Goal: Task Accomplishment & Management: Manage account settings

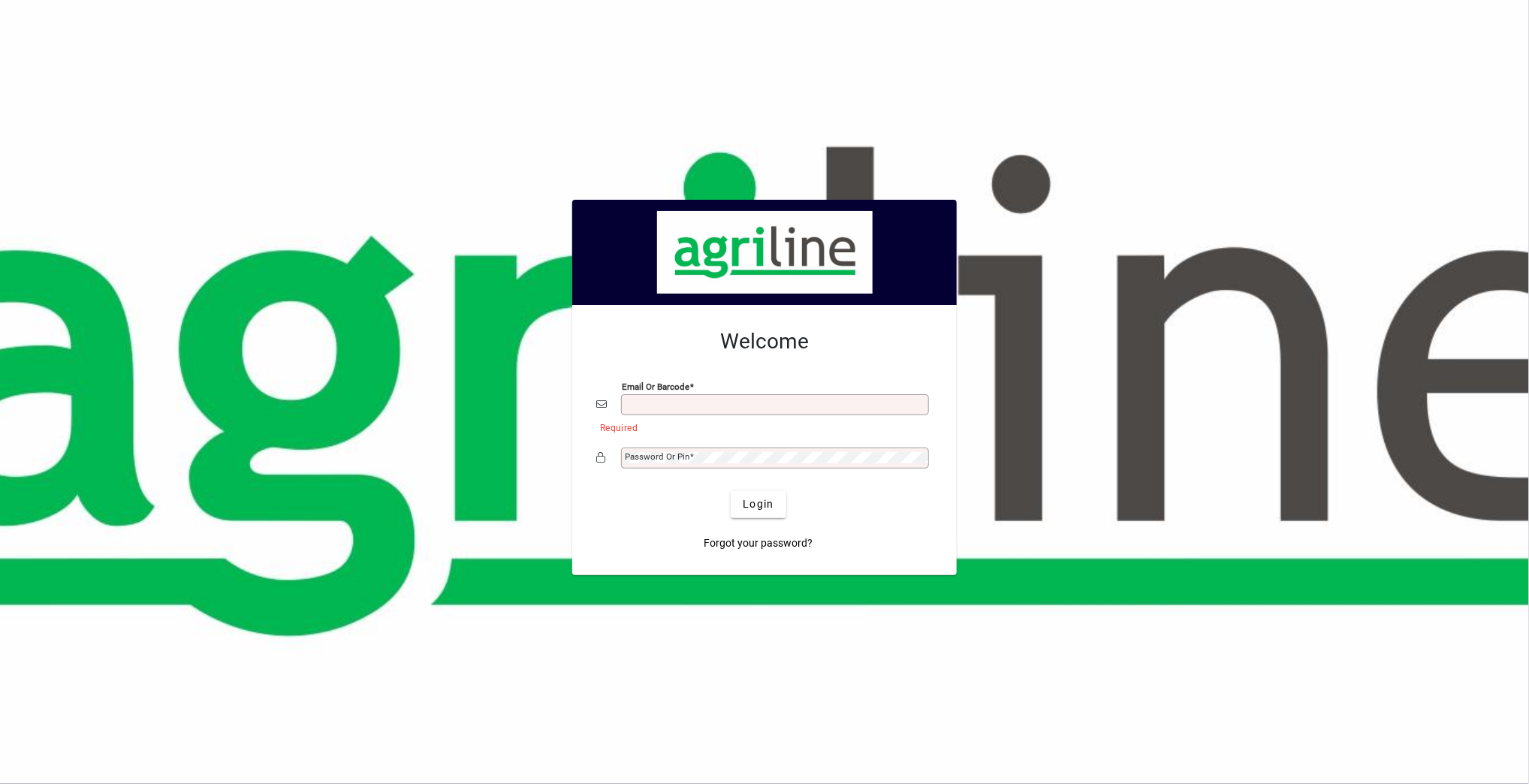
click at [665, 401] on input "Email or Barcode" at bounding box center [776, 404] width 303 height 12
type input "**********"
click at [659, 451] on mat-label "Password or Pin" at bounding box center [656, 456] width 64 height 11
click at [751, 504] on span "Login" at bounding box center [758, 504] width 31 height 15
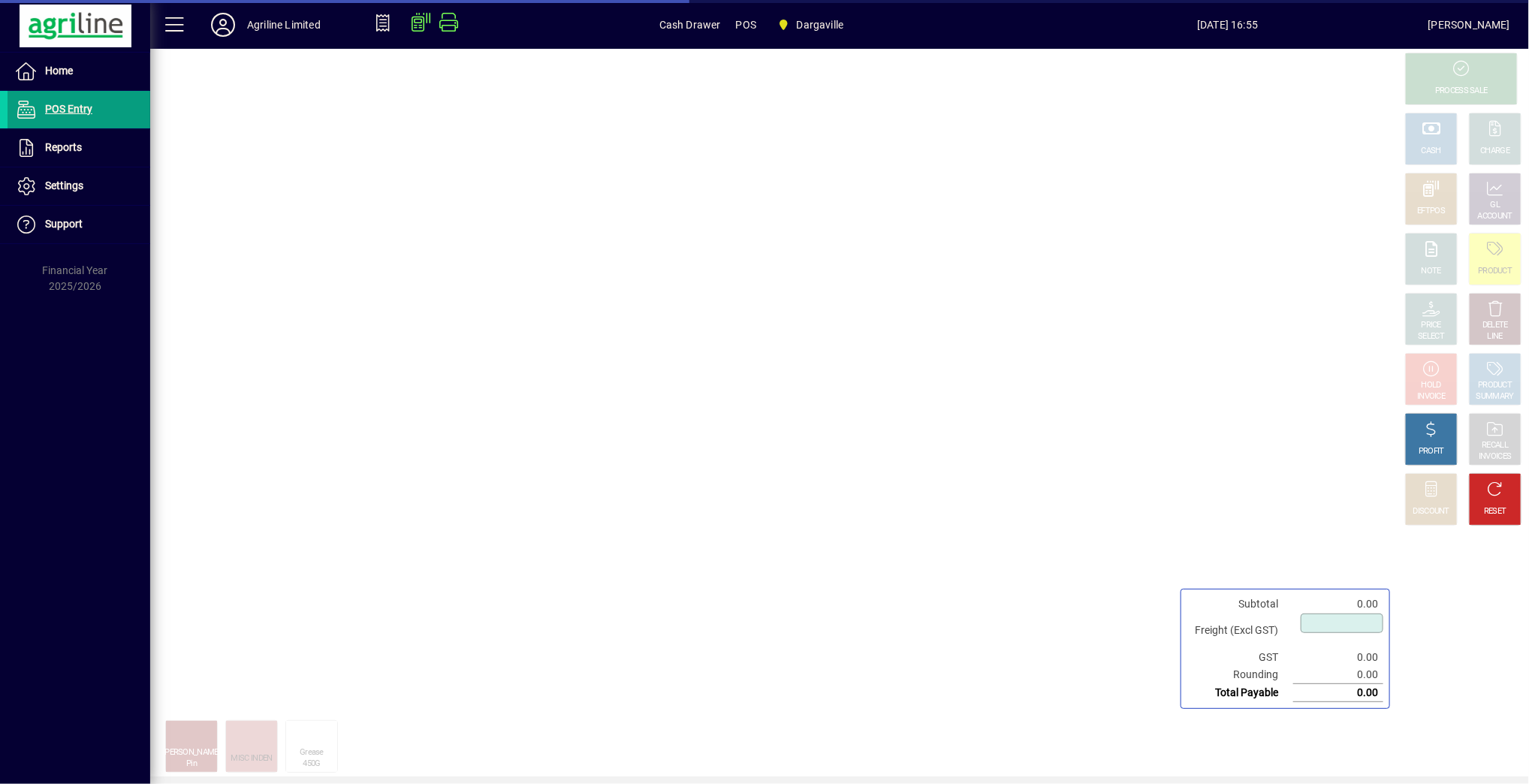
type input "****"
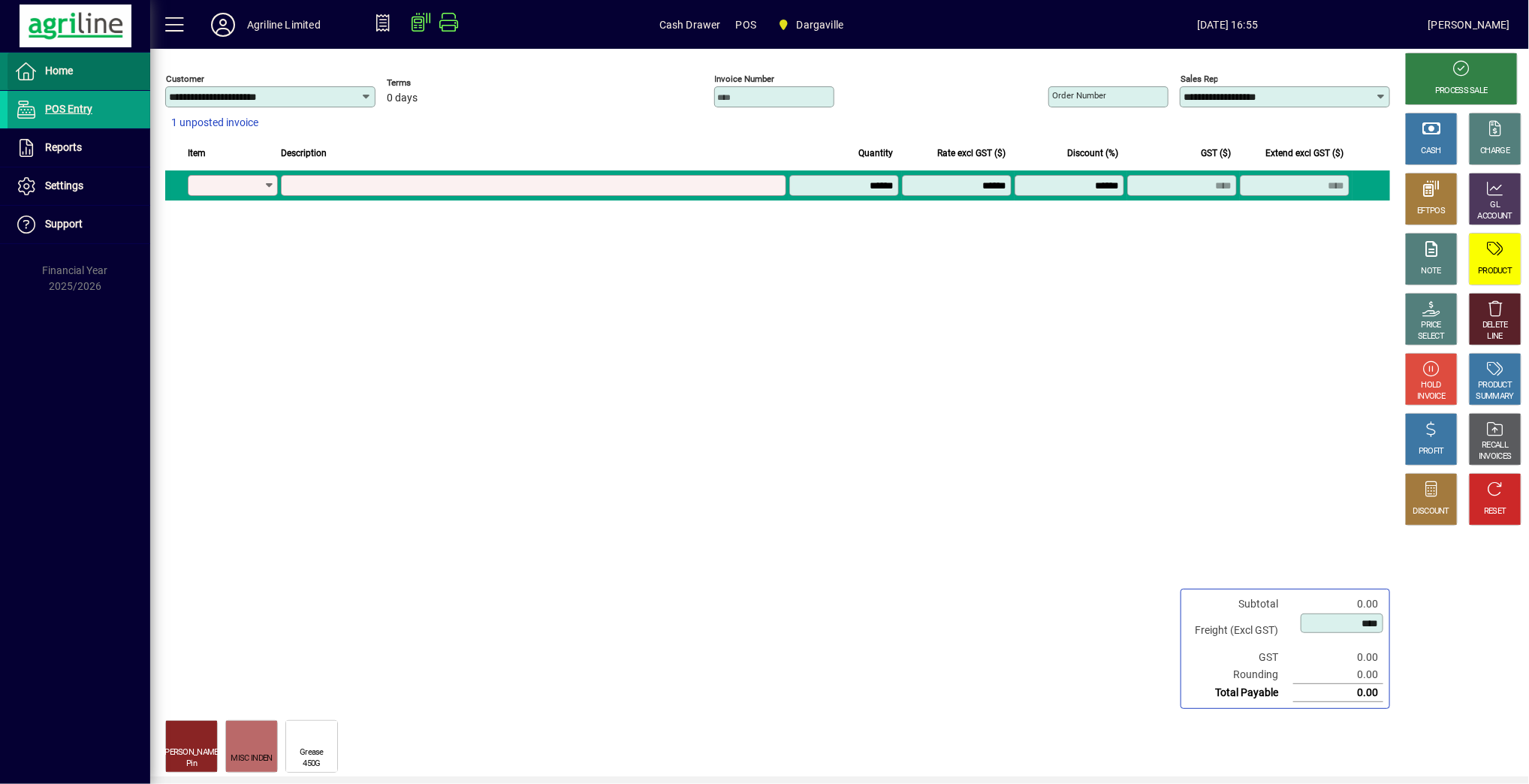
click at [74, 64] on span at bounding box center [79, 70] width 142 height 36
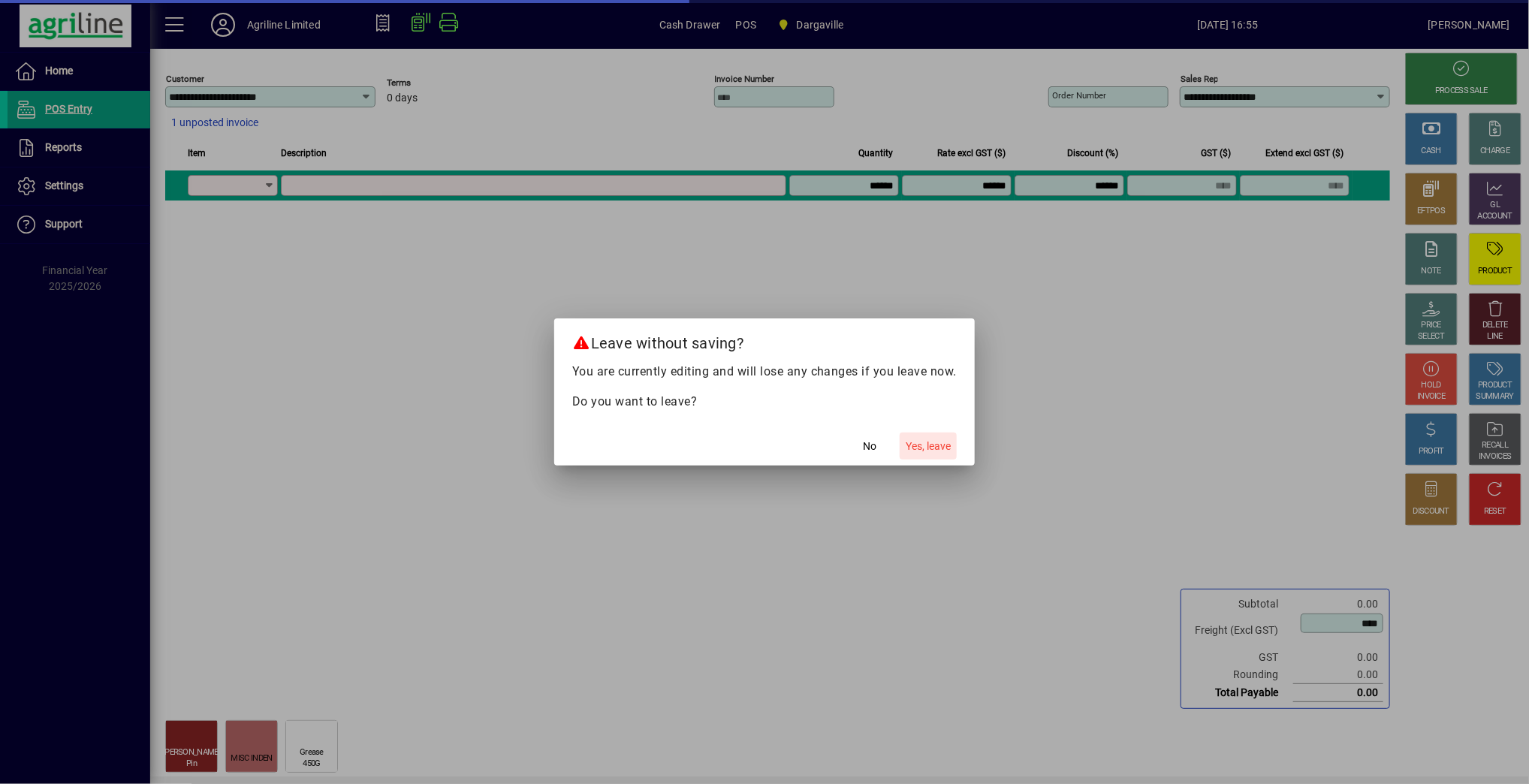
click at [933, 439] on span "Yes, leave" at bounding box center [928, 446] width 45 height 15
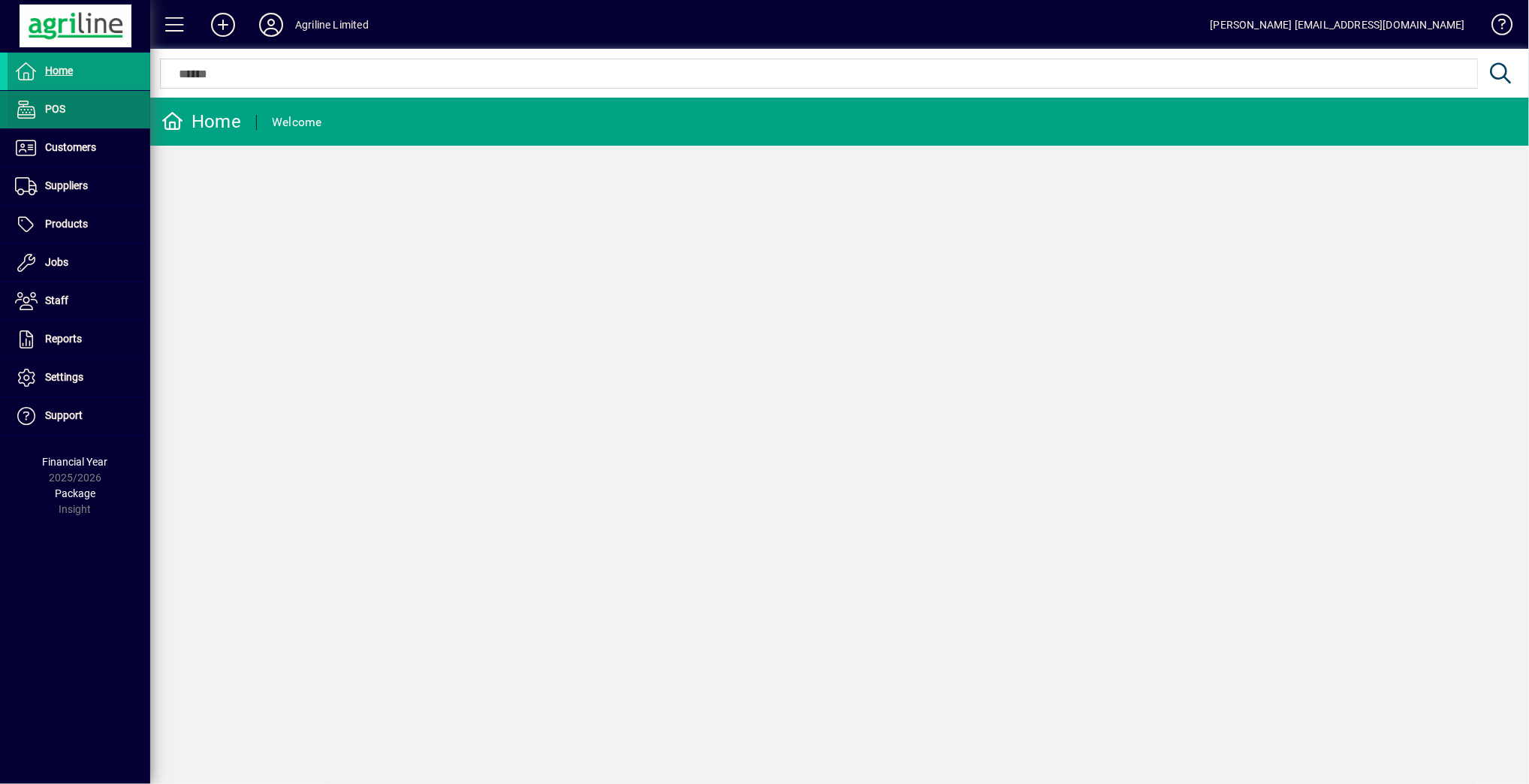
click at [89, 108] on span at bounding box center [79, 109] width 142 height 36
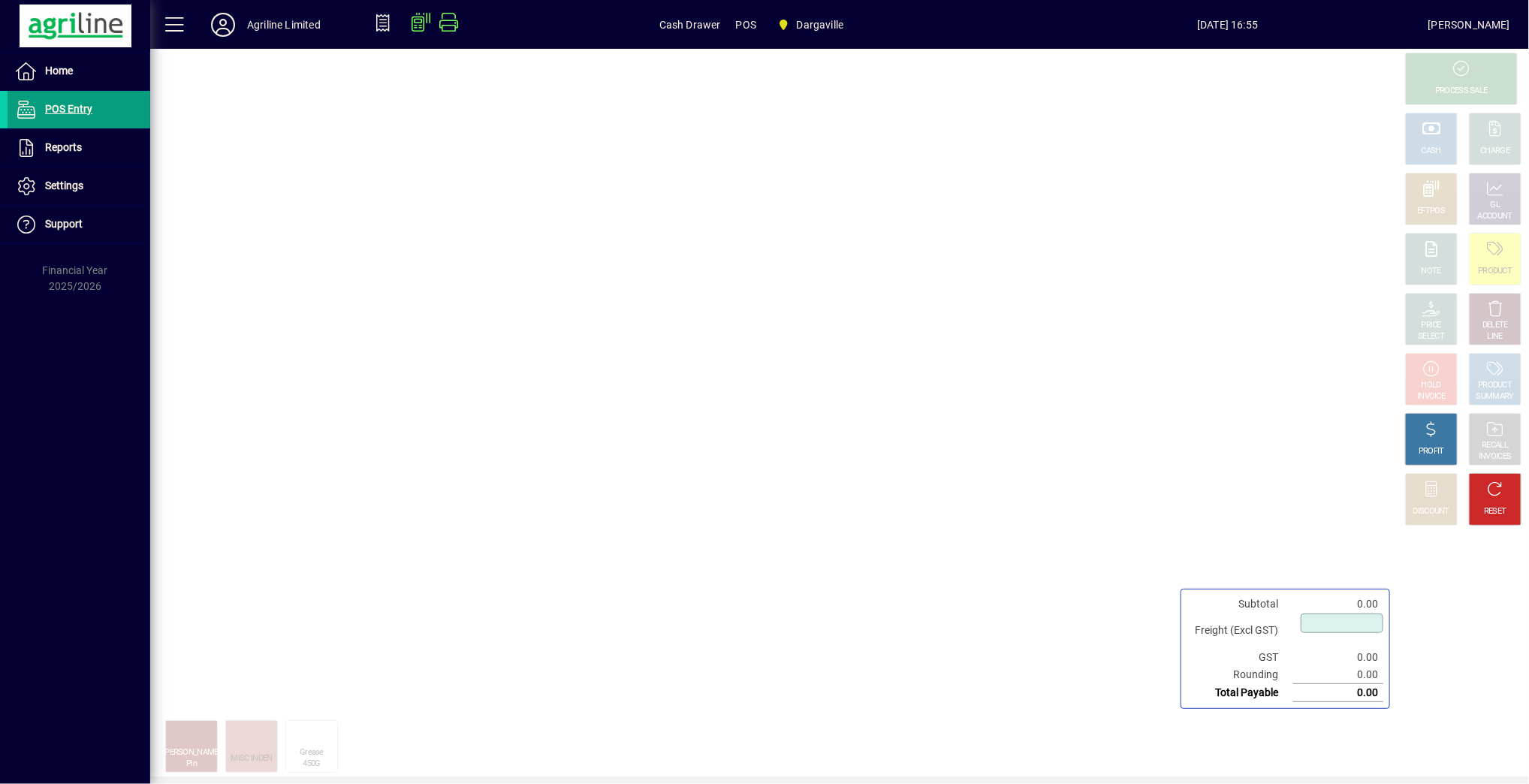
type input "****"
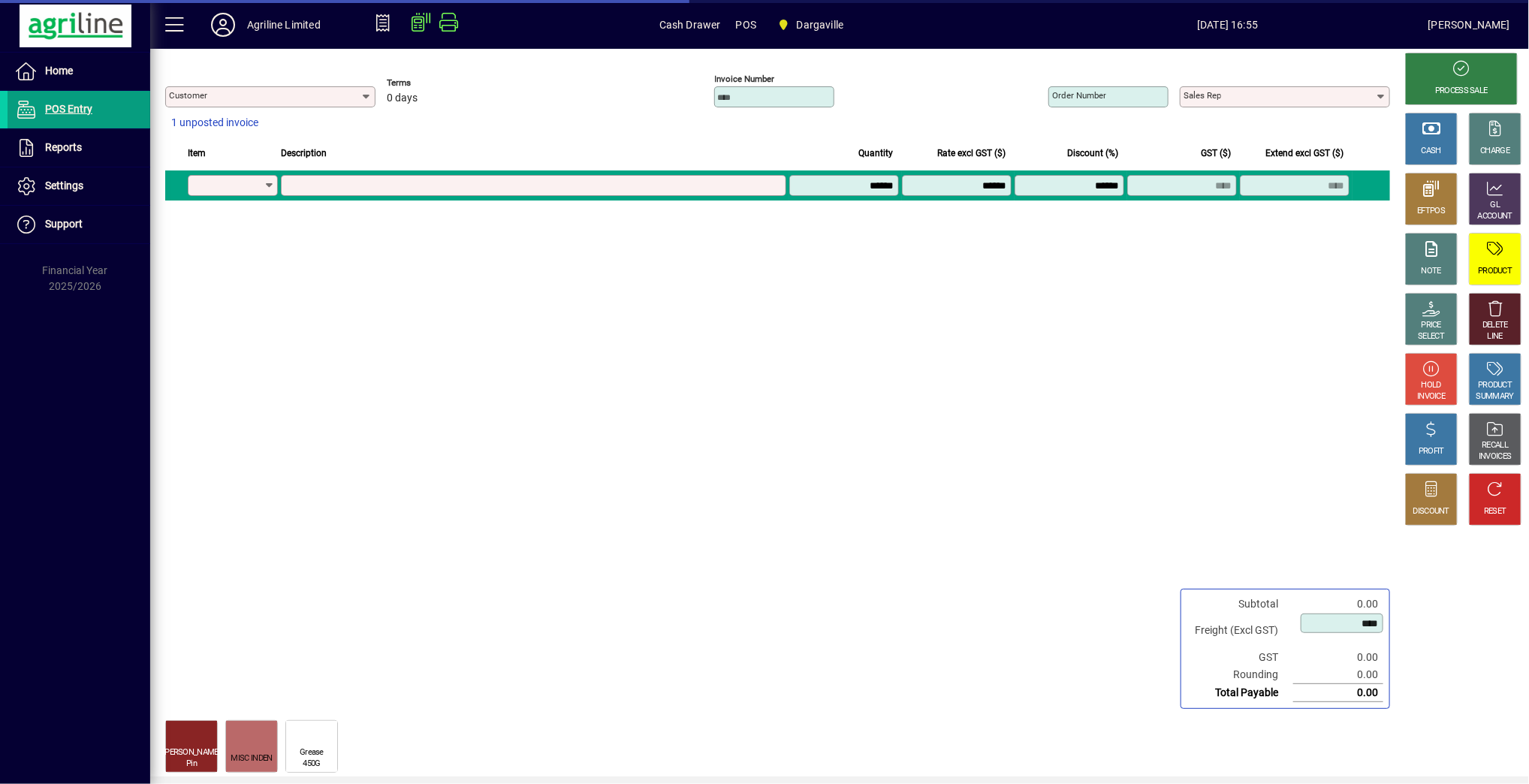
type input "**********"
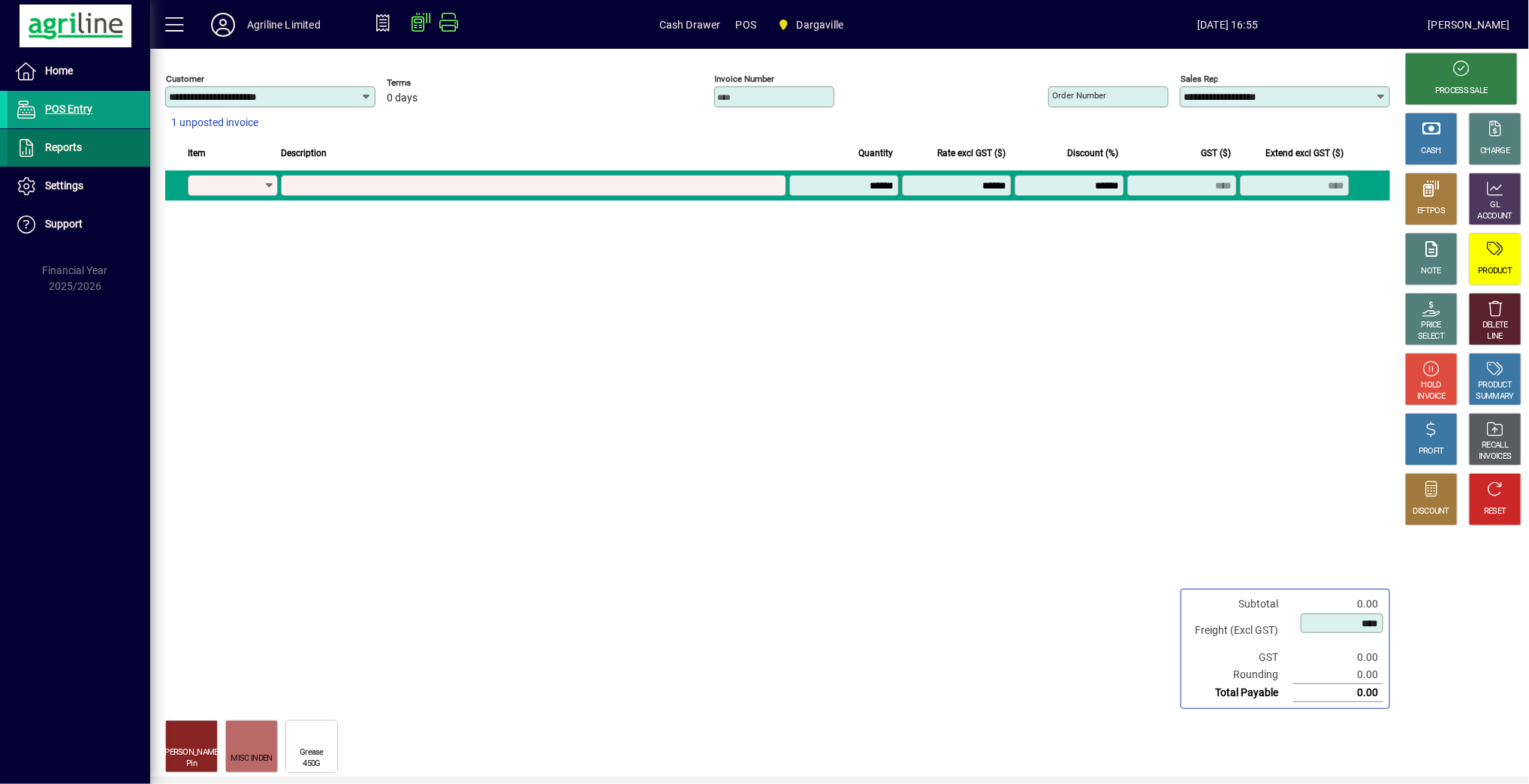
click at [59, 132] on span at bounding box center [79, 147] width 142 height 36
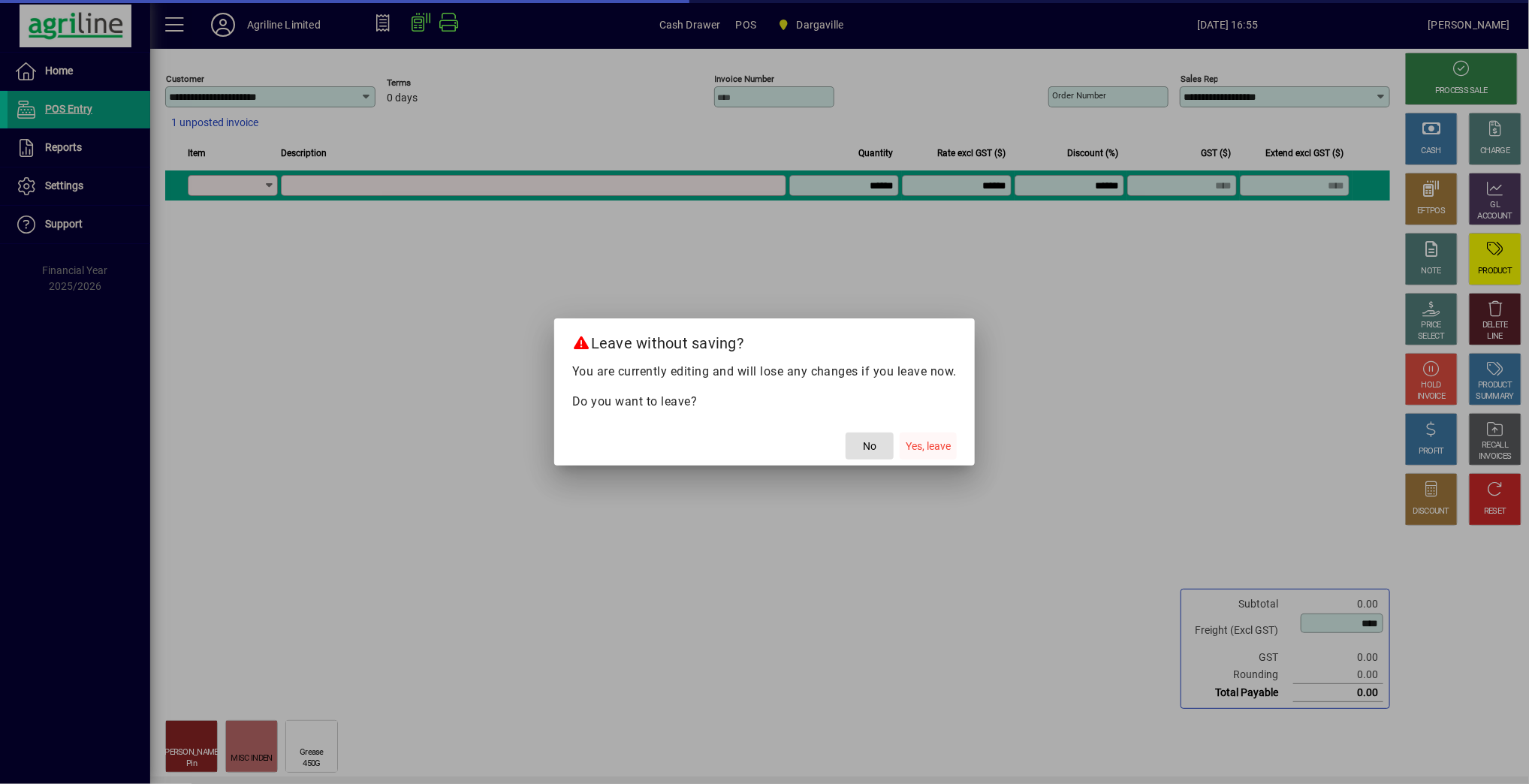
click at [931, 445] on span "Yes, leave" at bounding box center [928, 446] width 45 height 15
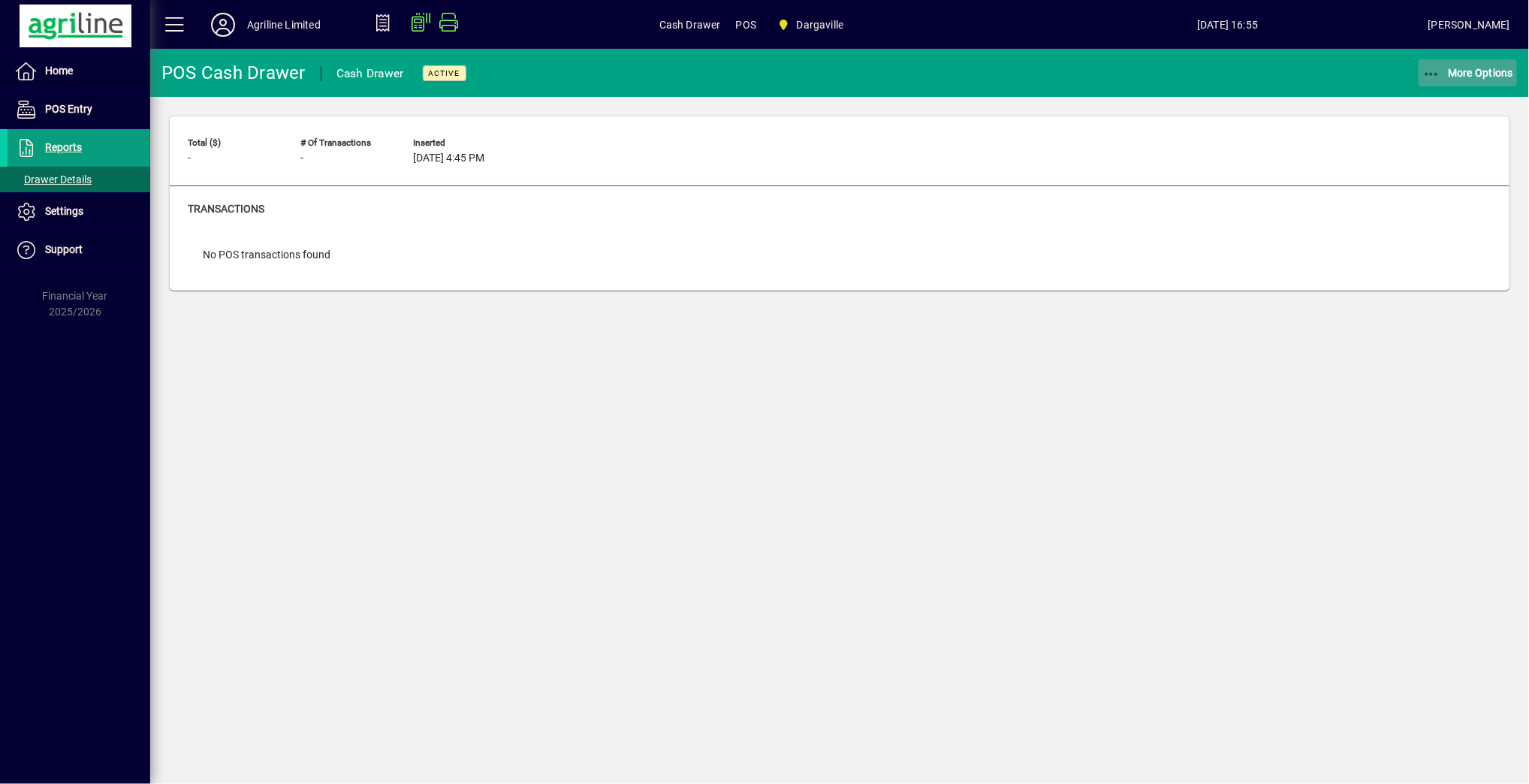
click at [1432, 71] on icon "button" at bounding box center [1432, 74] width 19 height 15
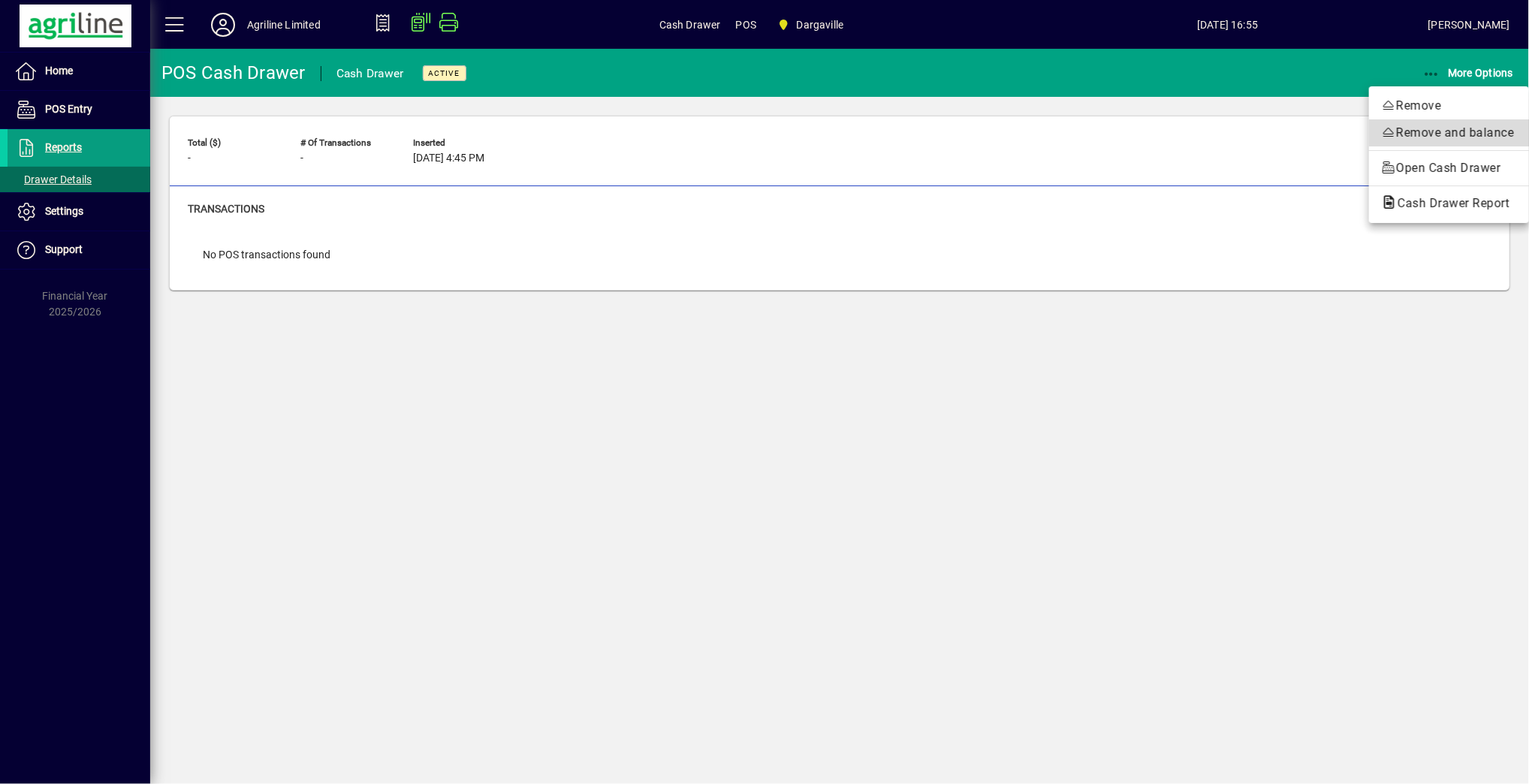
click at [1438, 131] on span "Remove and balance" at bounding box center [1448, 133] width 136 height 18
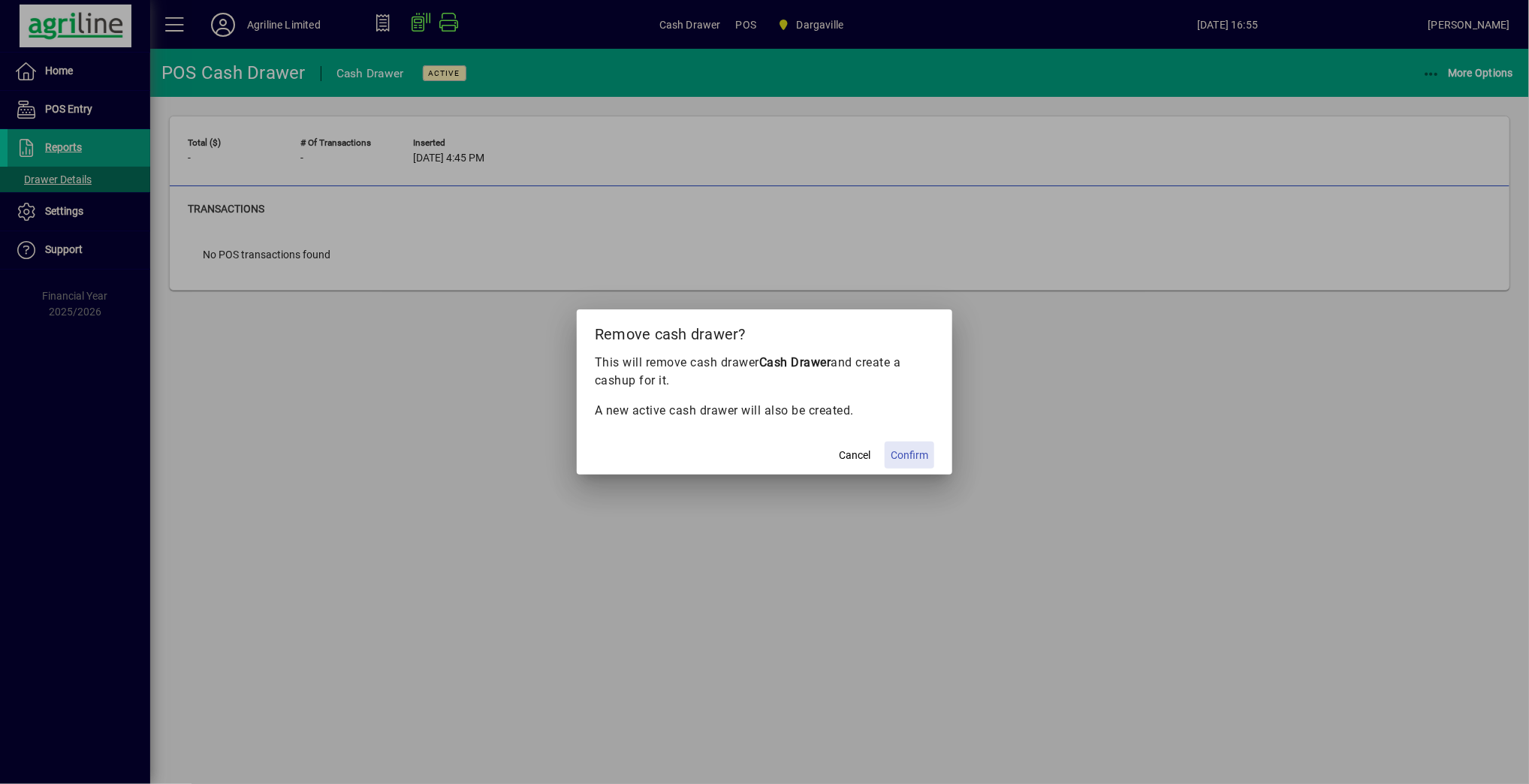
click at [905, 452] on span "Confirm" at bounding box center [908, 455] width 38 height 15
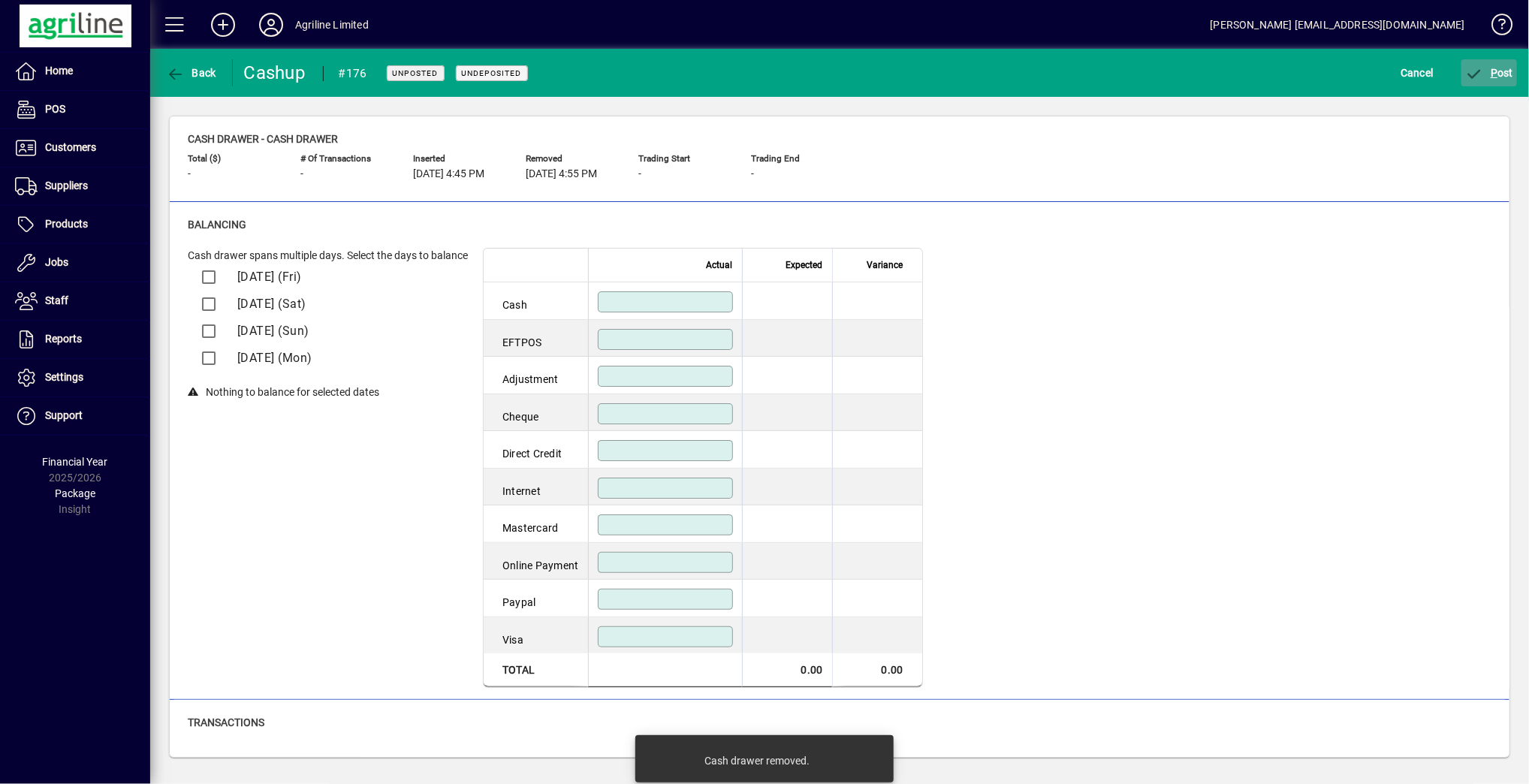
click at [1484, 64] on span "submit" at bounding box center [1490, 72] width 57 height 36
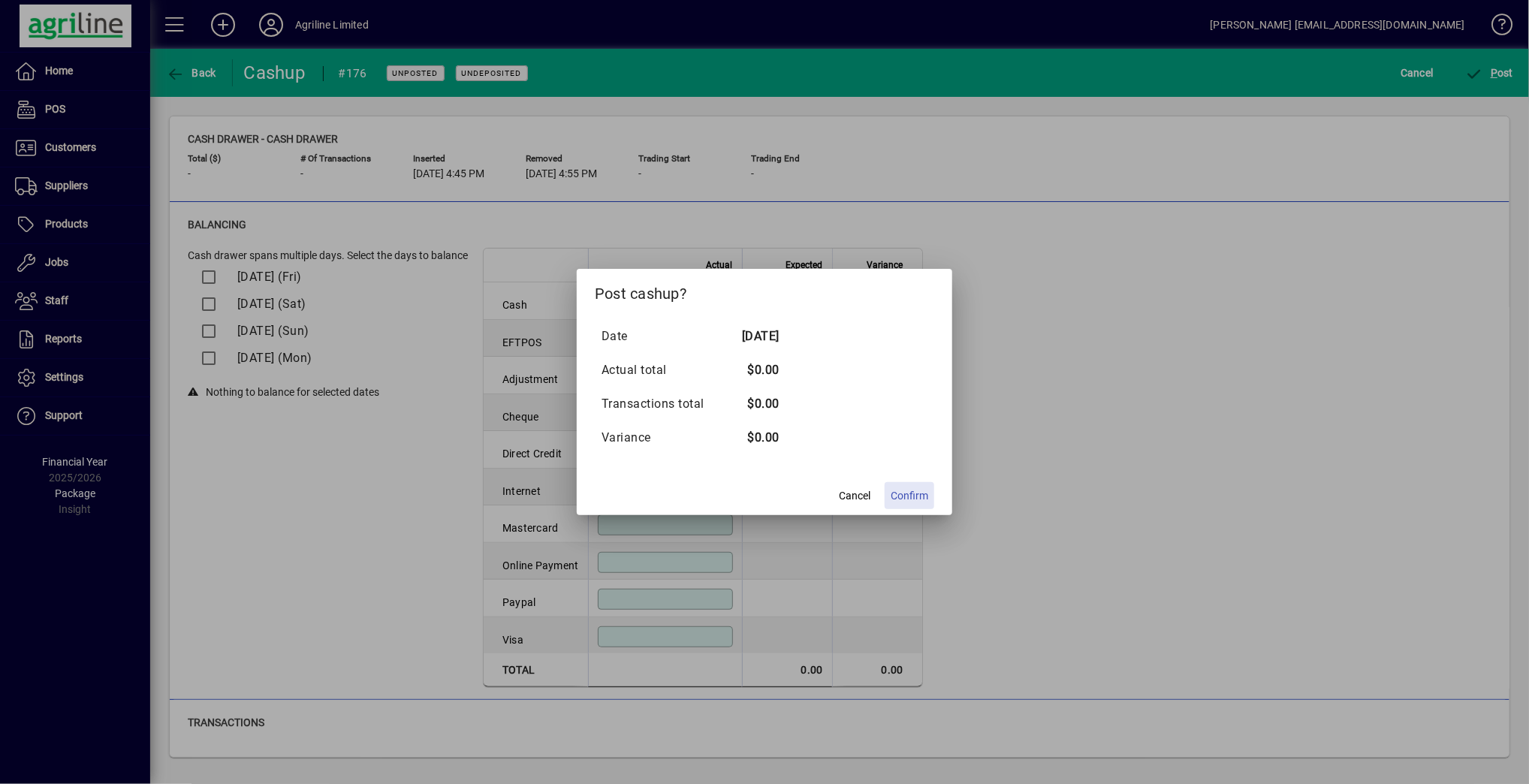
click at [897, 484] on span at bounding box center [909, 494] width 50 height 36
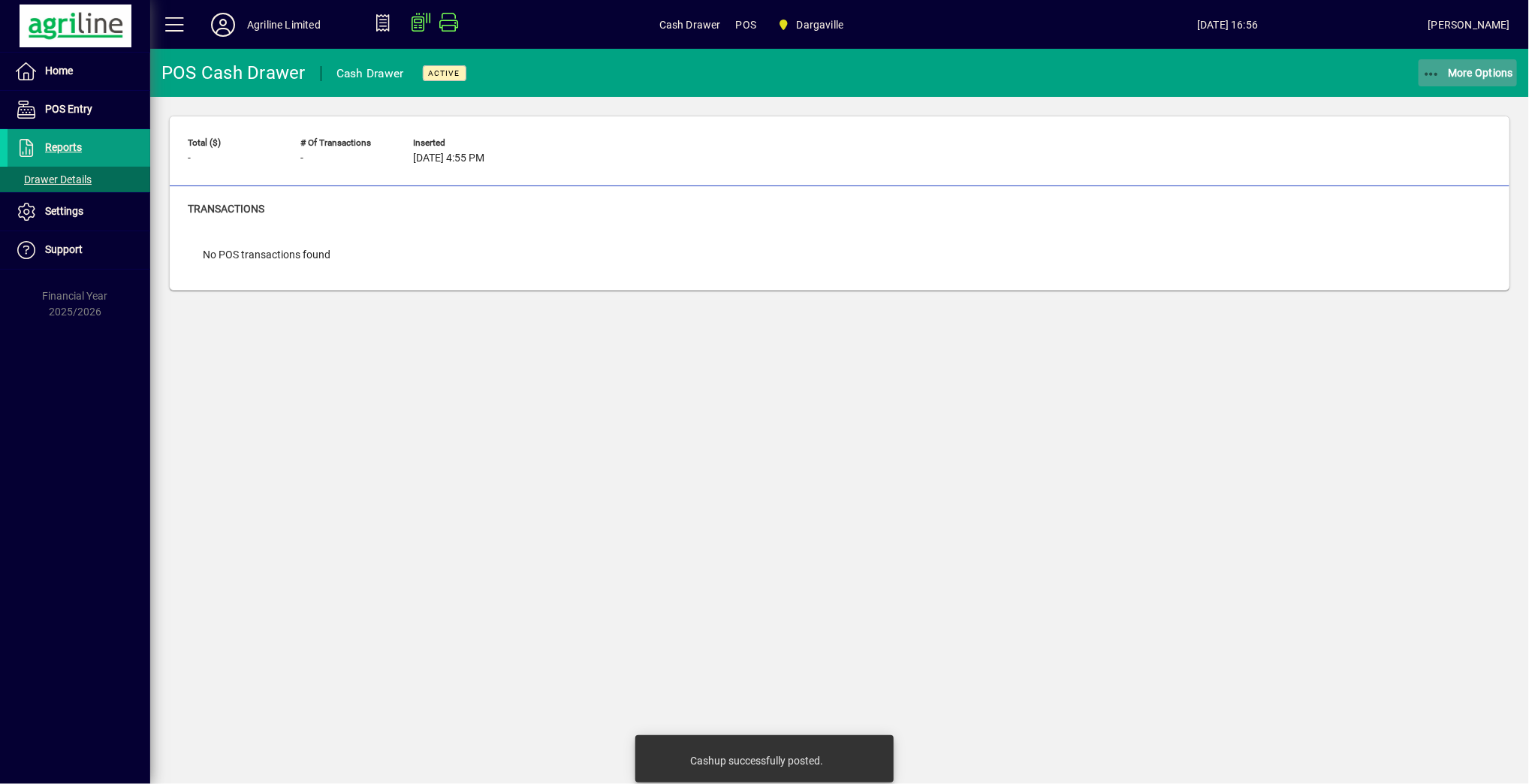
click at [1445, 63] on span "button" at bounding box center [1467, 72] width 99 height 36
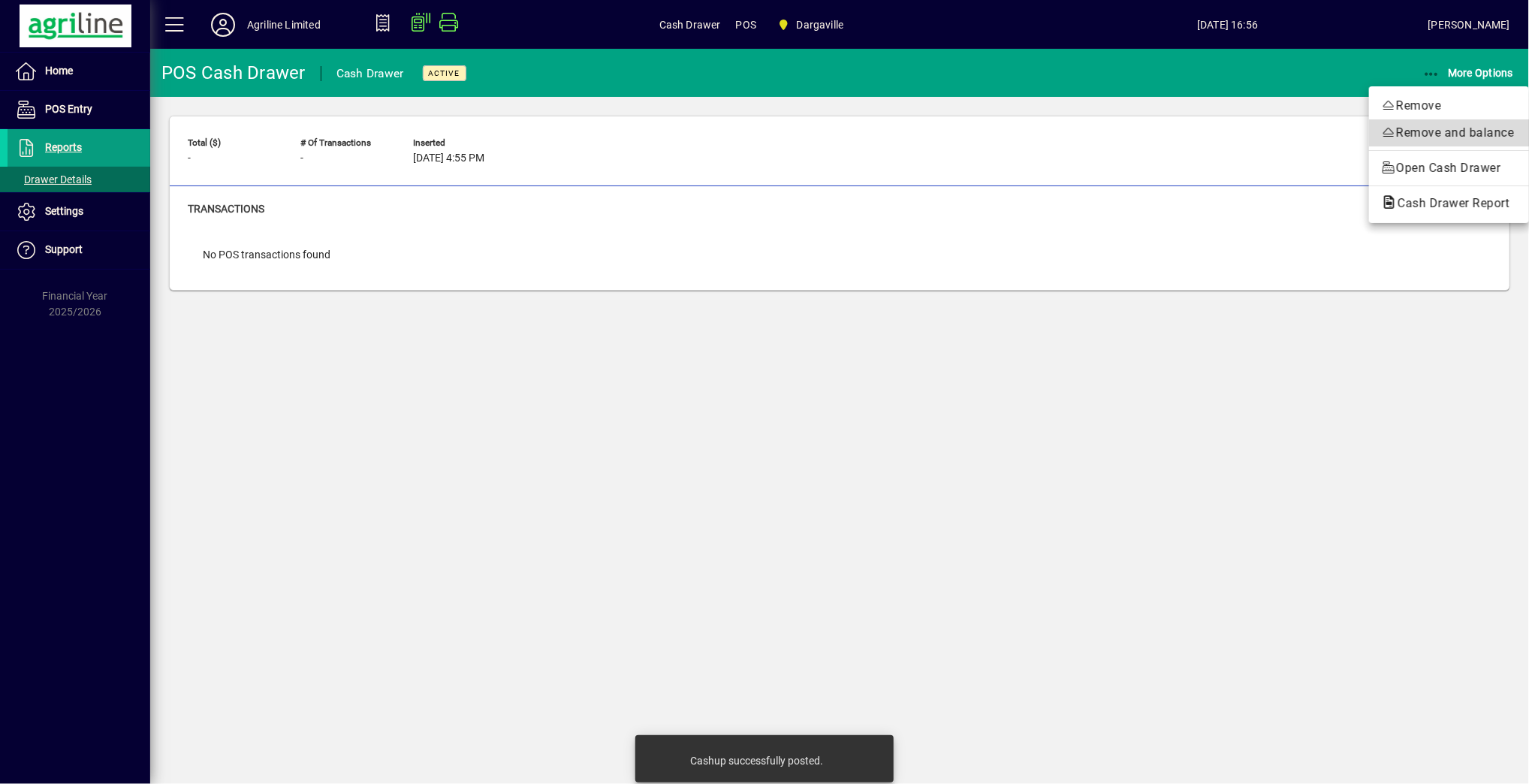
click at [1437, 126] on span "Remove and balance" at bounding box center [1448, 133] width 136 height 18
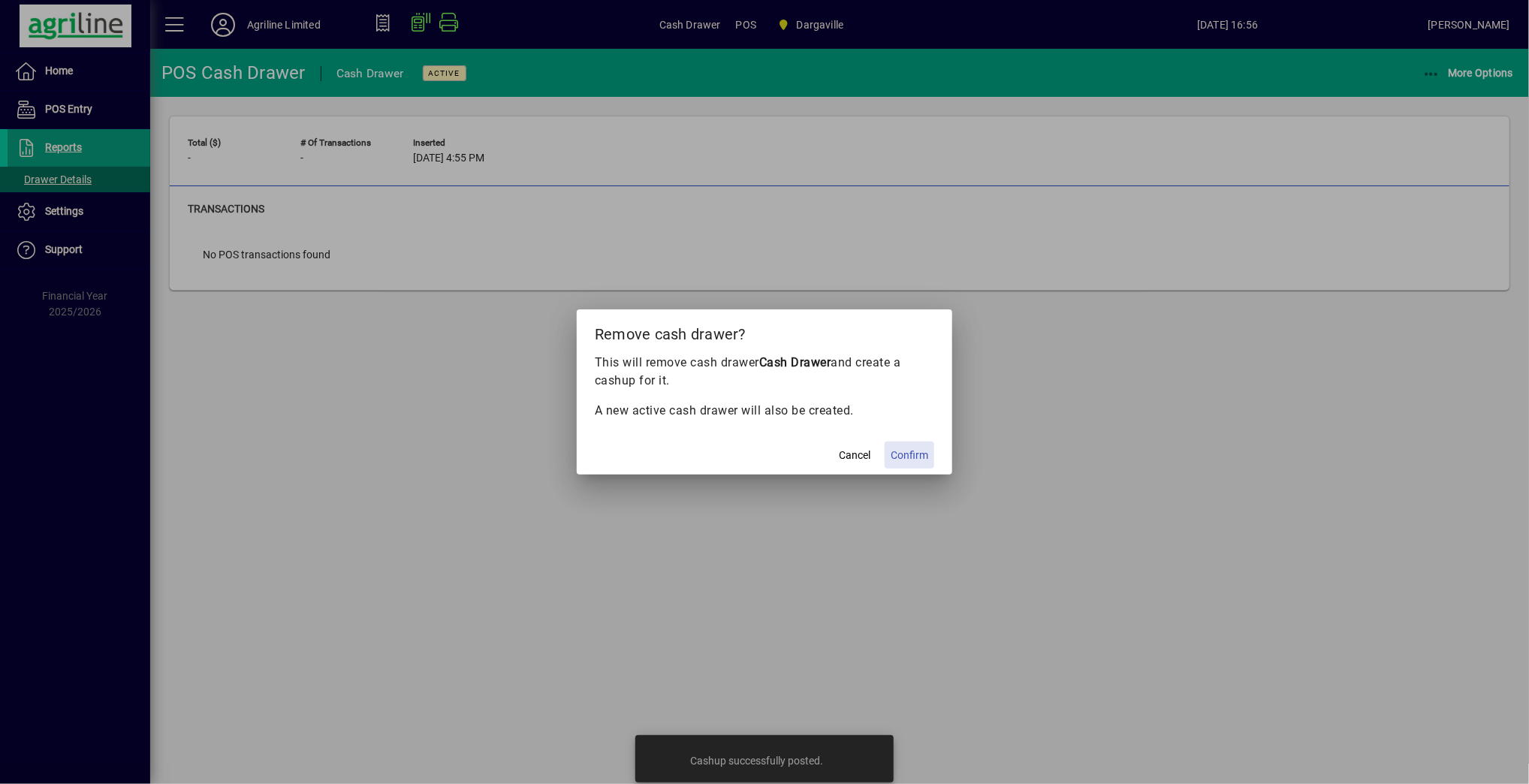
click at [924, 447] on span "Confirm" at bounding box center [908, 455] width 38 height 15
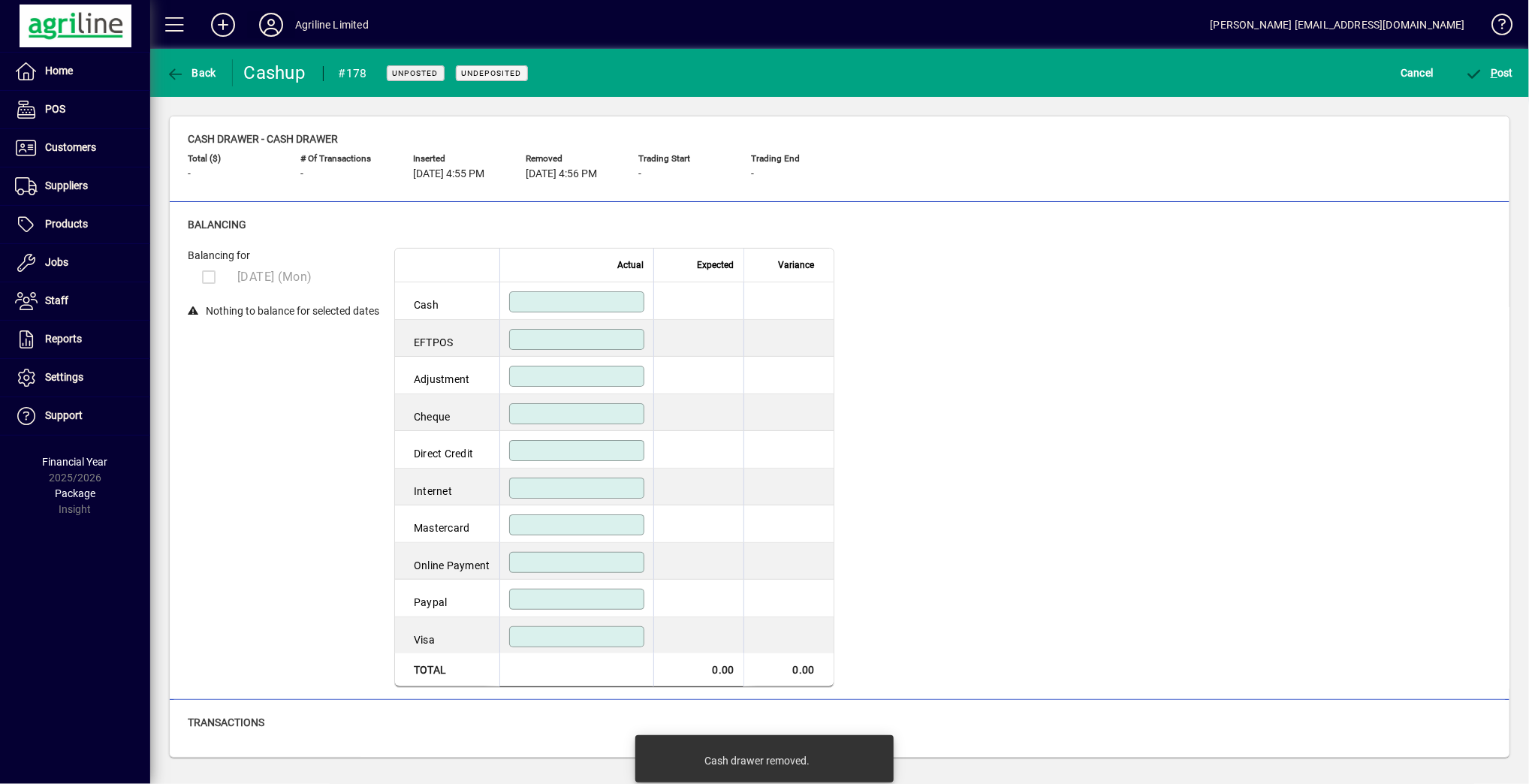
click at [270, 13] on icon at bounding box center [270, 24] width 30 height 24
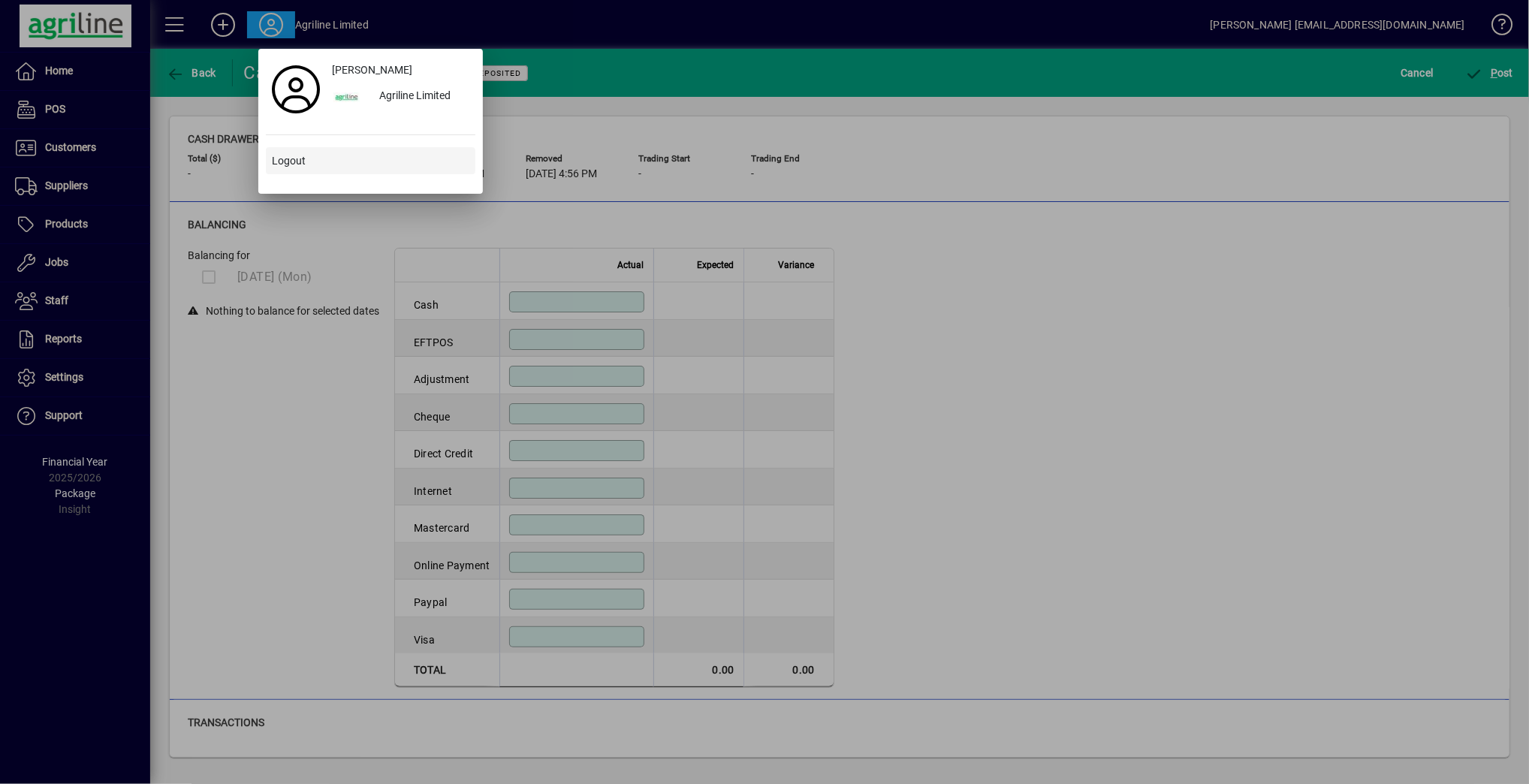
click at [290, 165] on span "Logout" at bounding box center [288, 161] width 34 height 15
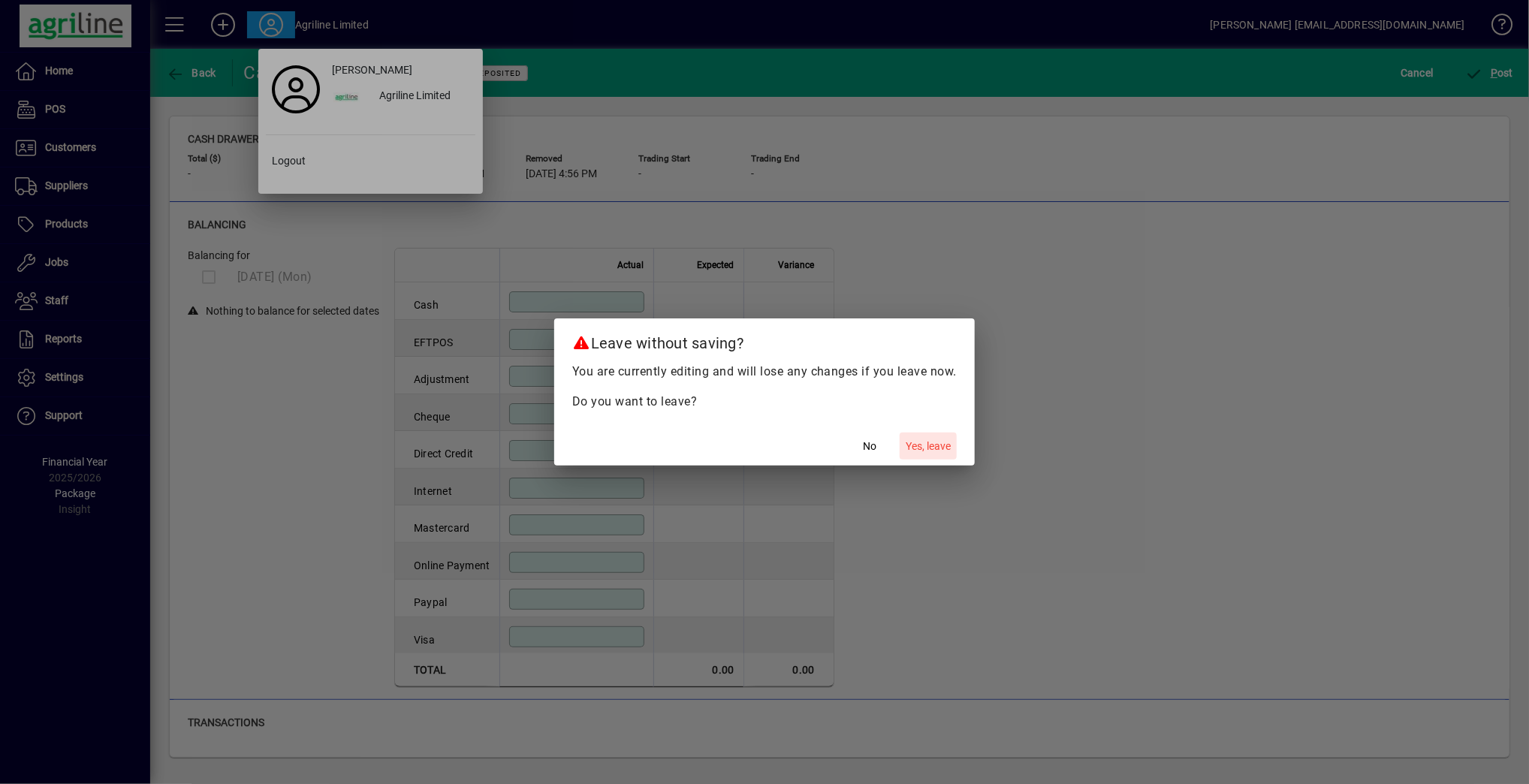
click at [923, 446] on span "Yes, leave" at bounding box center [928, 446] width 45 height 15
